Goal: Transaction & Acquisition: Purchase product/service

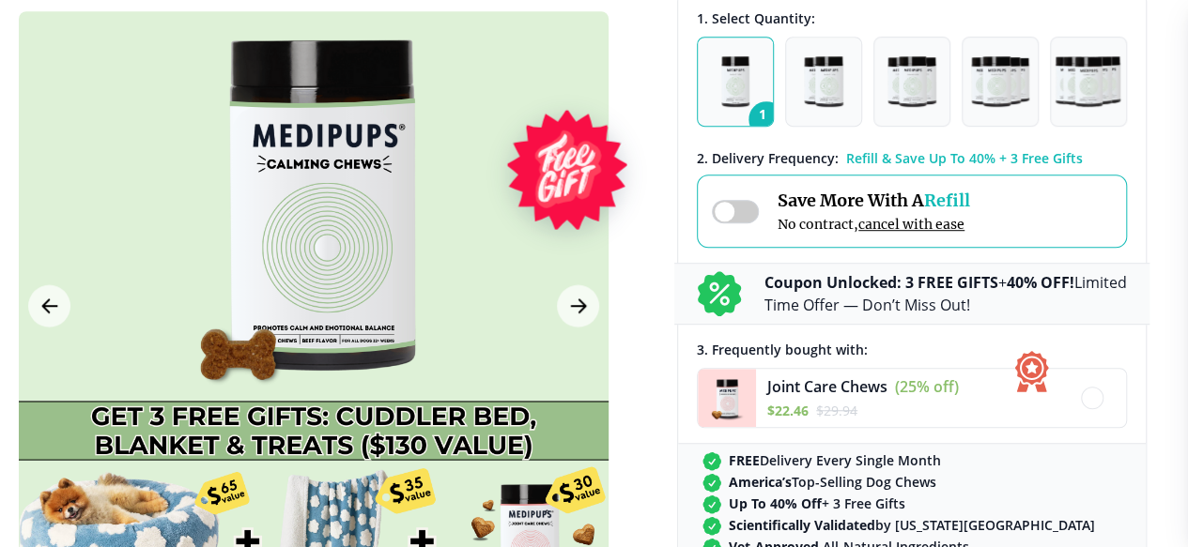
scroll to position [469, 0]
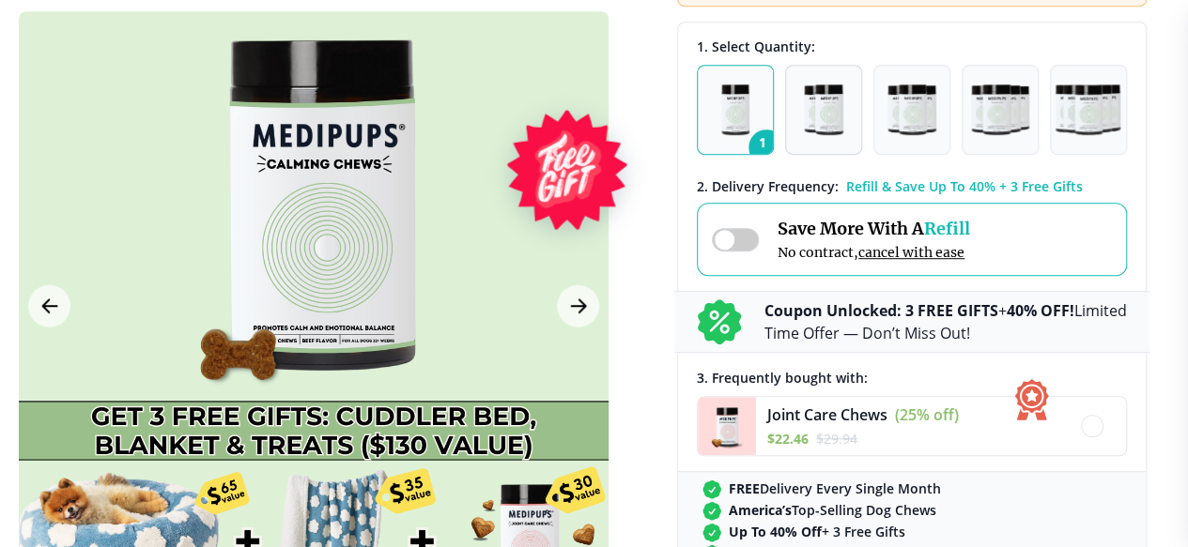
click at [834, 135] on img "button" at bounding box center [823, 110] width 39 height 51
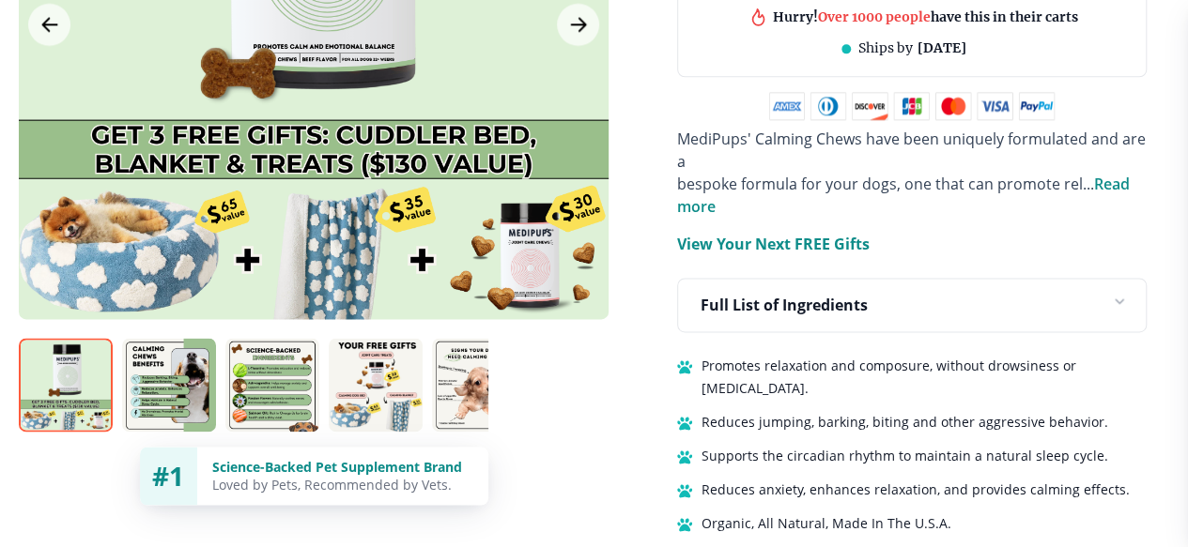
scroll to position [1221, 0]
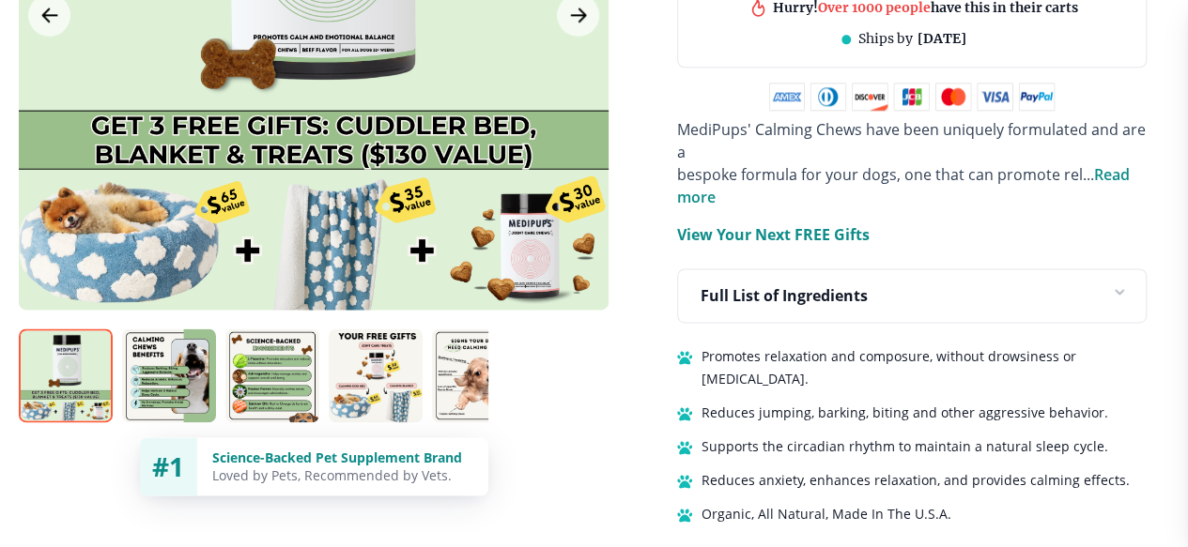
click at [374, 329] on img at bounding box center [376, 376] width 94 height 94
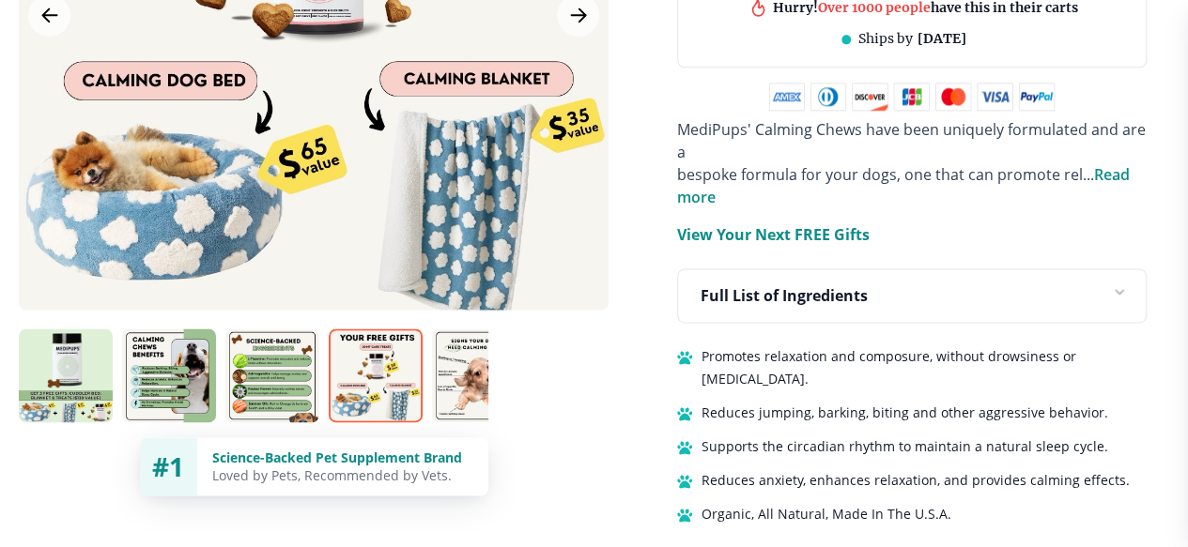
click at [278, 329] on img at bounding box center [272, 376] width 94 height 94
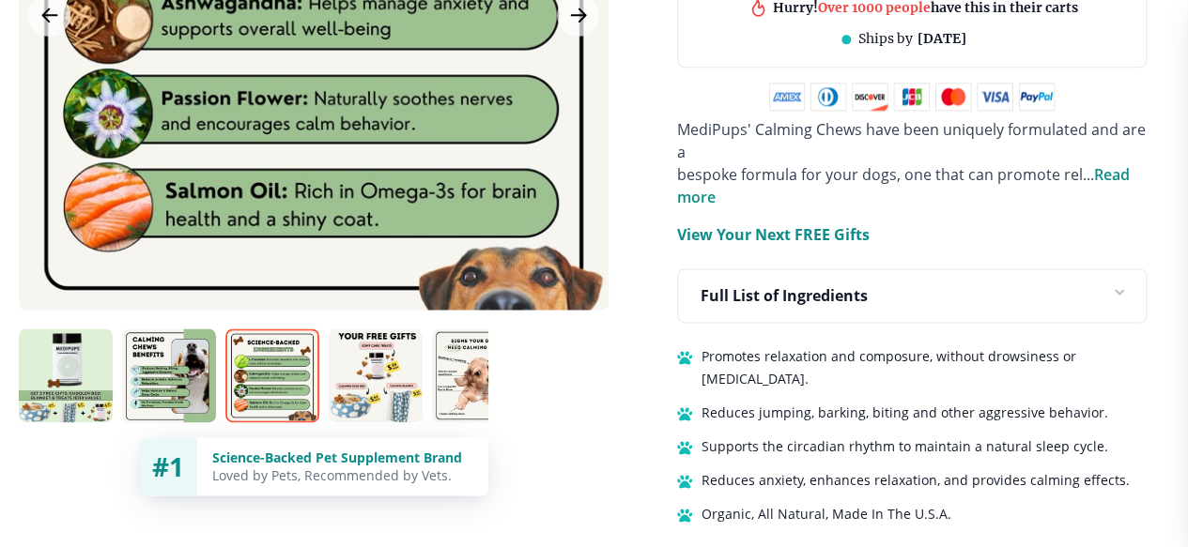
click at [169, 329] on img at bounding box center [169, 376] width 94 height 94
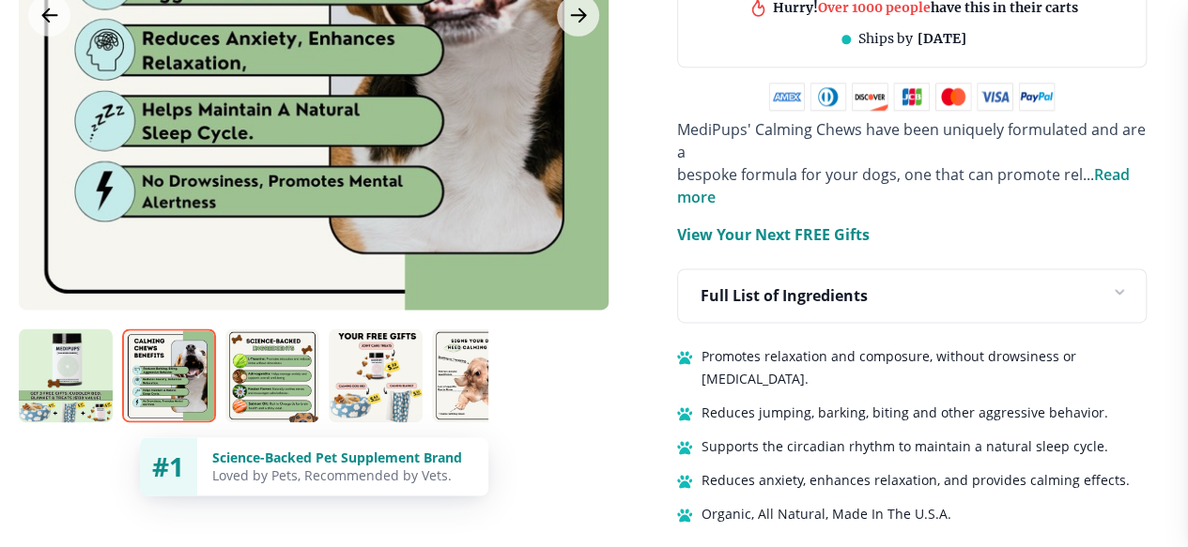
click at [72, 331] on img at bounding box center [66, 376] width 94 height 94
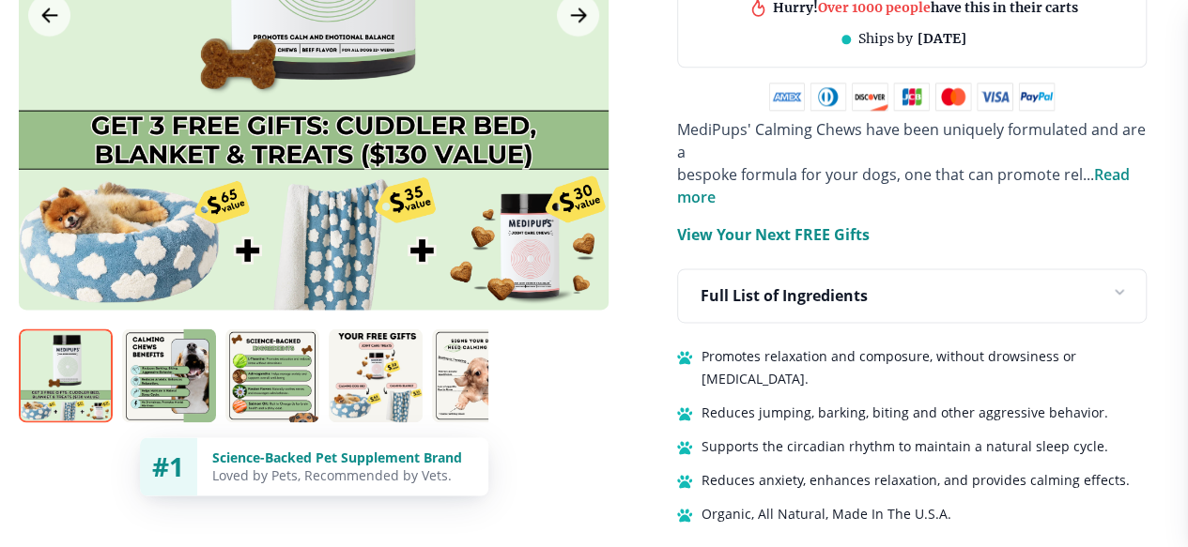
click at [389, 329] on img at bounding box center [376, 376] width 94 height 94
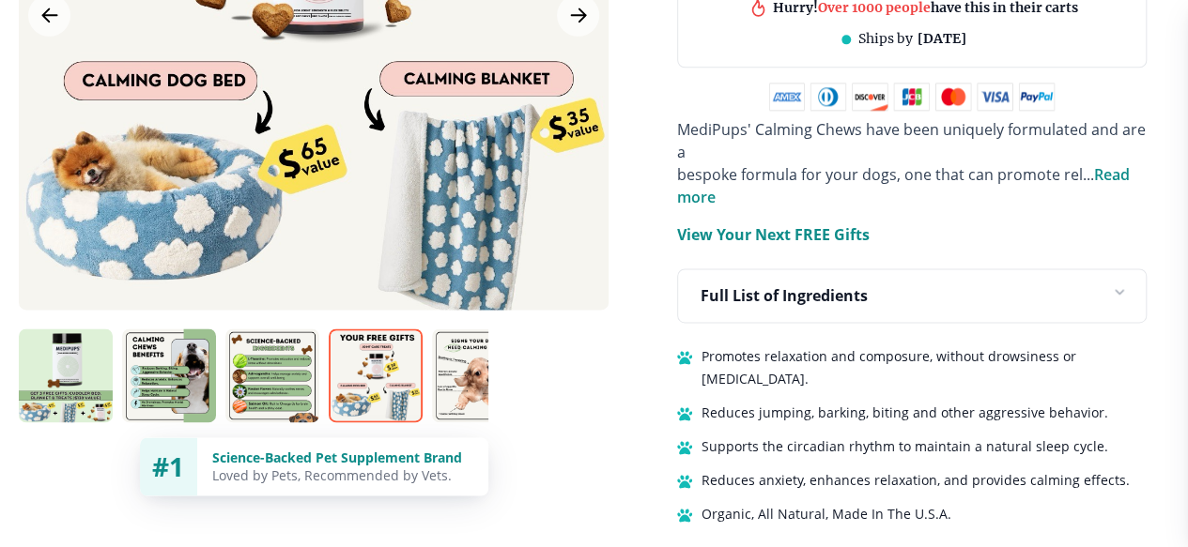
click at [477, 329] on img at bounding box center [479, 376] width 94 height 94
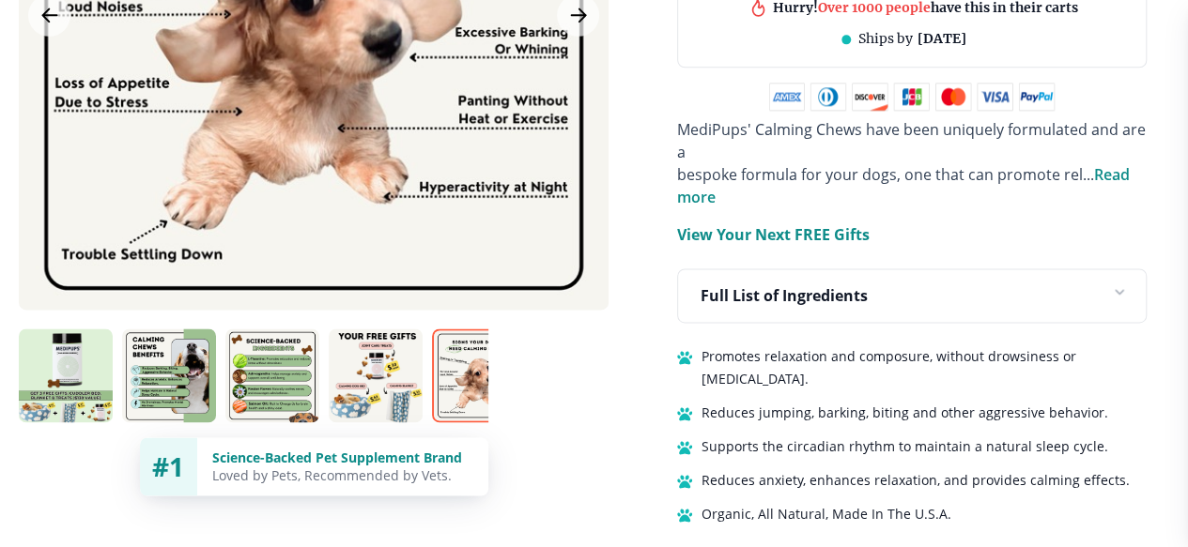
click at [561, 329] on img at bounding box center [582, 376] width 94 height 94
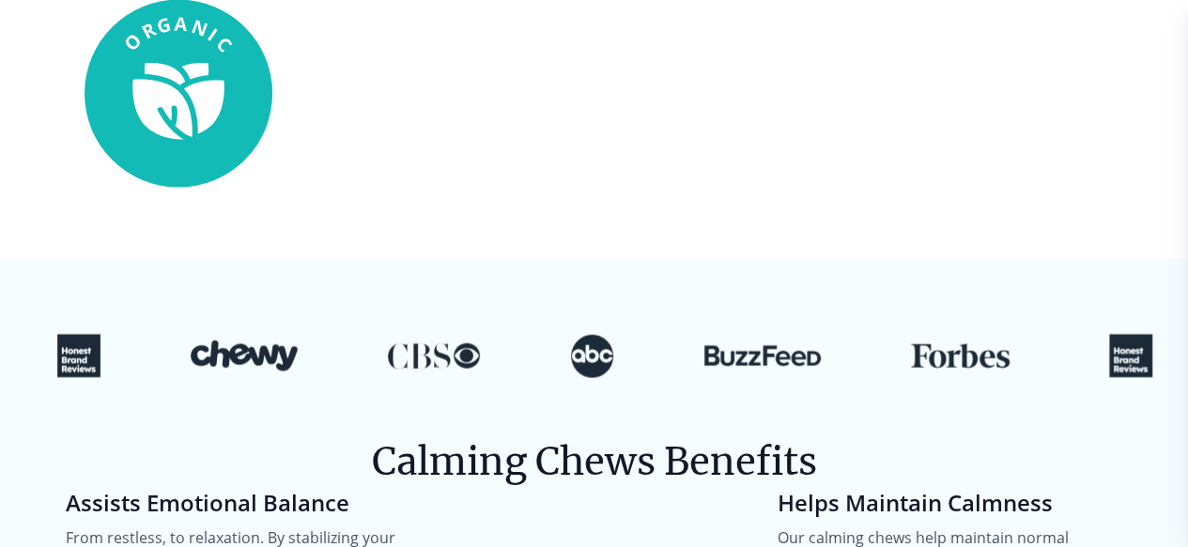
scroll to position [2254, 0]
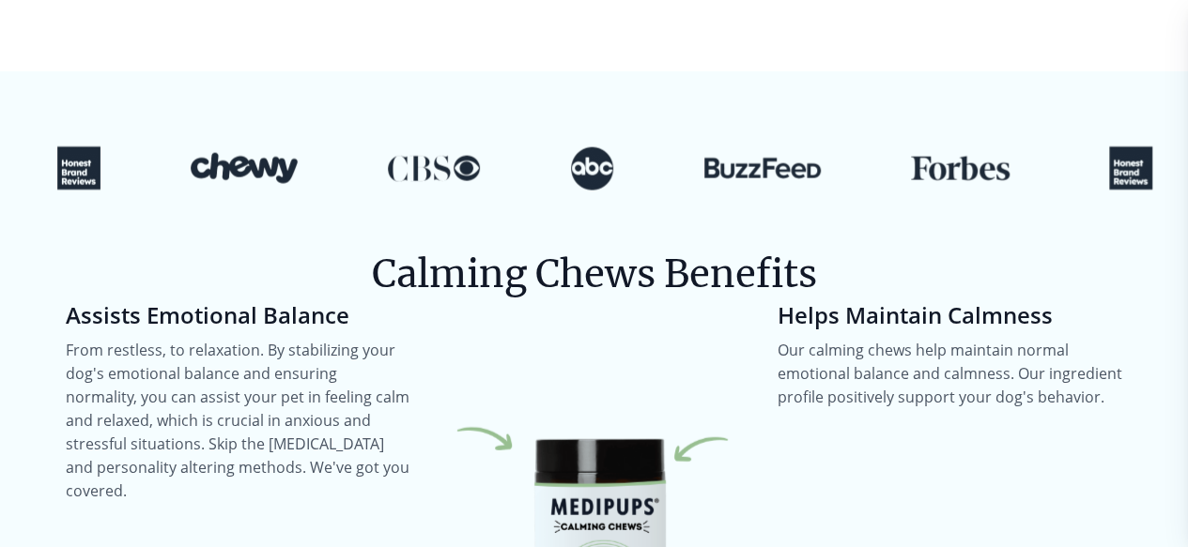
click at [101, 80] on div at bounding box center [594, 130] width 1188 height 119
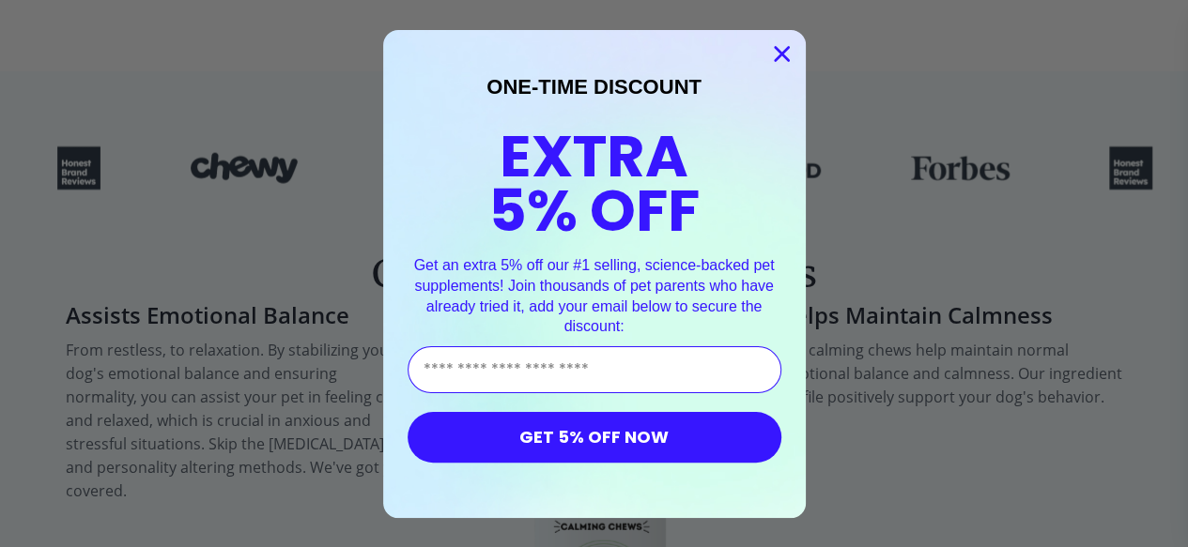
click at [787, 45] on circle "Close dialog" at bounding box center [780, 53] width 31 height 31
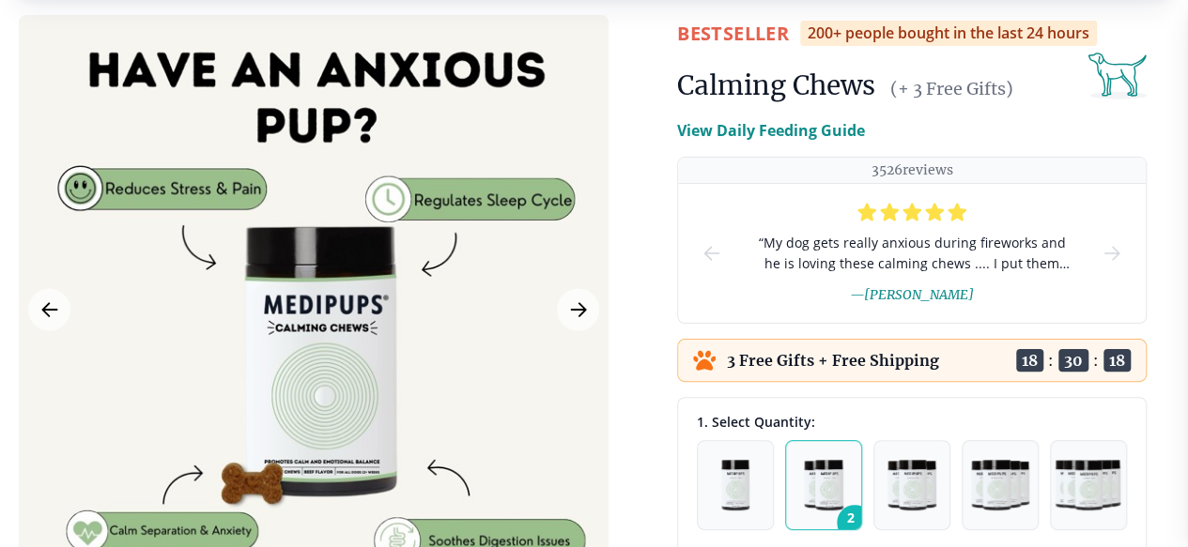
scroll to position [0, 0]
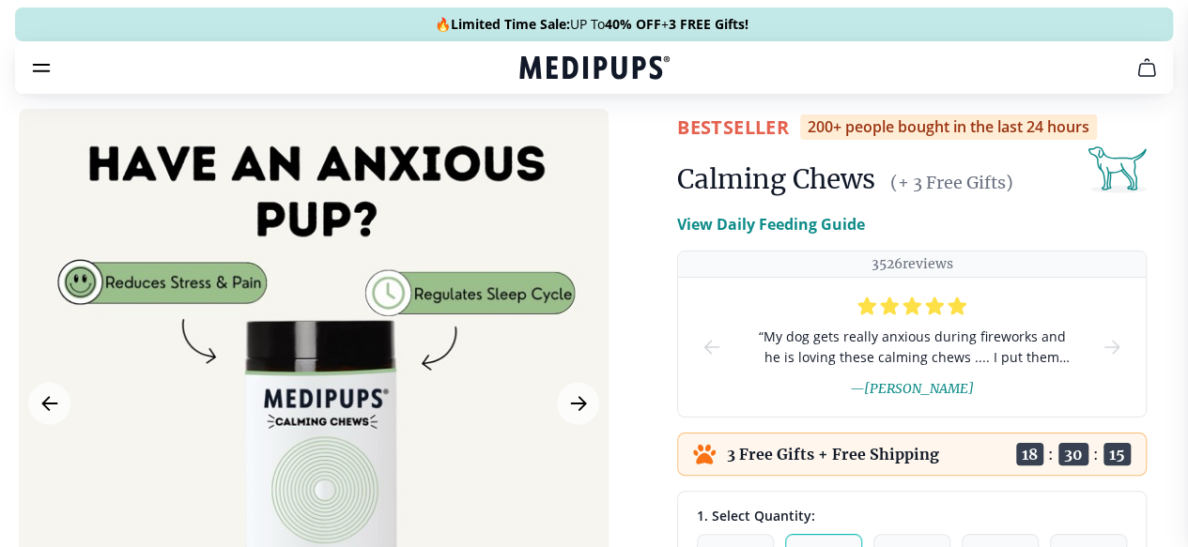
drag, startPoint x: 502, startPoint y: 92, endPoint x: 693, endPoint y: 99, distance: 190.7
click at [693, 94] on nav "Supplements Supplements Probiotics & Gut Health Have you tried everything to he…" at bounding box center [594, 67] width 1158 height 53
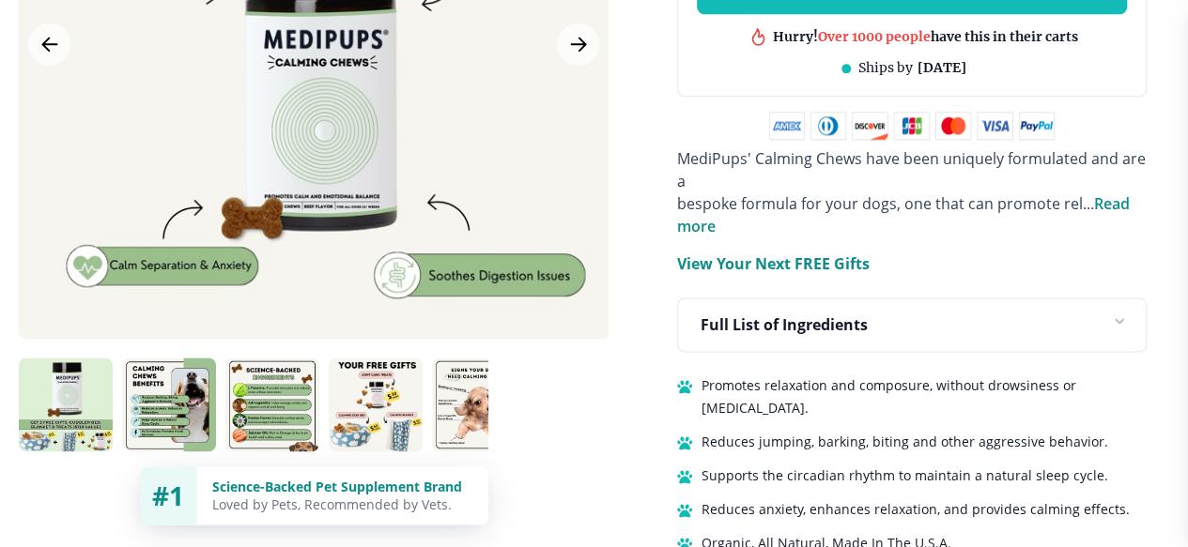
scroll to position [1221, 0]
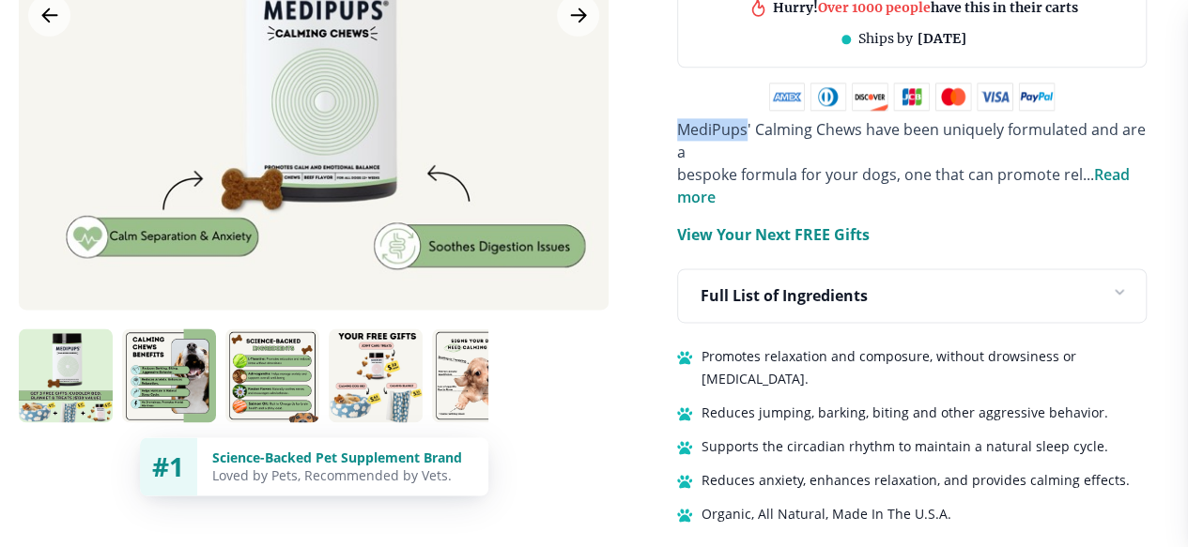
drag, startPoint x: 677, startPoint y: 144, endPoint x: 744, endPoint y: 144, distance: 66.7
click at [744, 144] on span "MediPups' Calming Chews have been uniquely formulated and are a" at bounding box center [911, 140] width 469 height 43
